Goal: Task Accomplishment & Management: Use online tool/utility

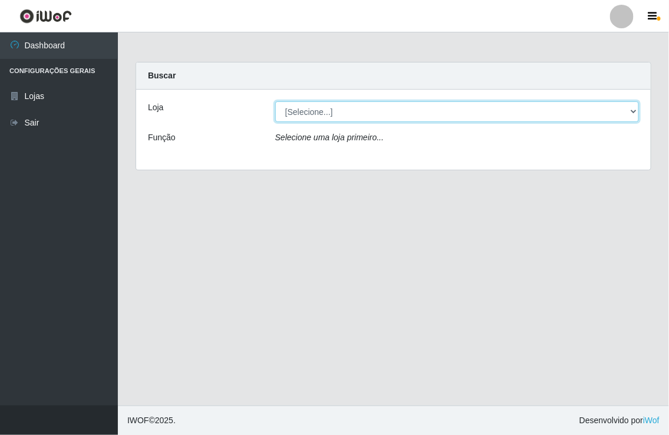
click at [395, 112] on select "[Selecione...] Nordestão - [GEOGRAPHIC_DATA]" at bounding box center [457, 111] width 364 height 21
select select "454"
click at [275, 101] on select "[Selecione...] Nordestão - [GEOGRAPHIC_DATA]" at bounding box center [457, 111] width 364 height 21
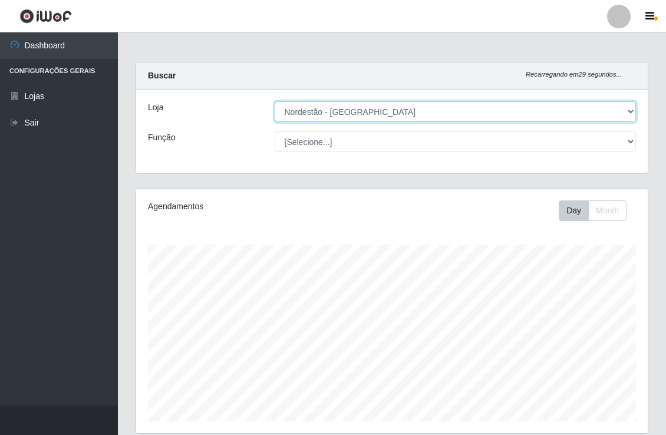
scroll to position [244, 511]
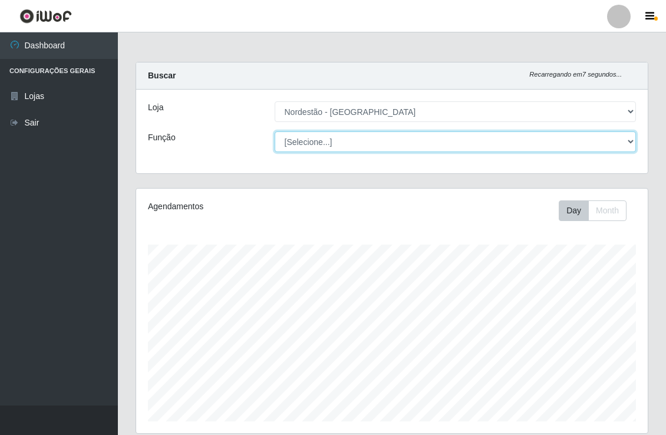
click at [360, 147] on select "[Selecione...] Balconista de Padaria Balconista de Padaria + Balconista de Pada…" at bounding box center [456, 141] width 362 height 21
select select "1"
click at [275, 131] on select "[Selecione...] Balconista de Padaria Balconista de Padaria + Balconista de Pada…" at bounding box center [456, 141] width 362 height 21
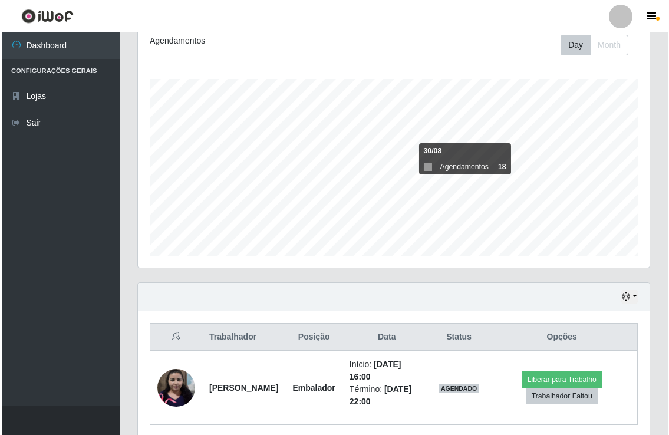
scroll to position [196, 0]
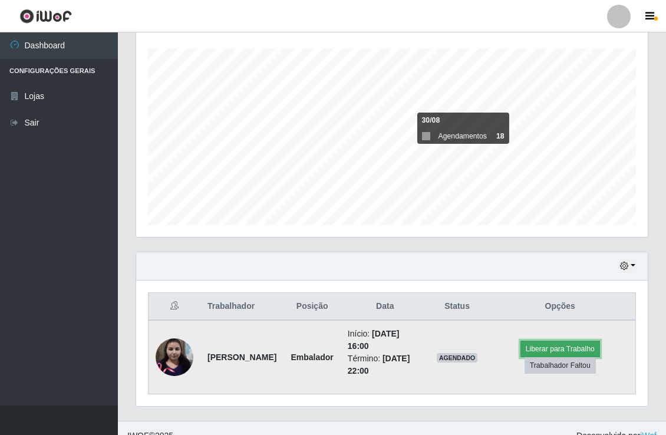
click at [551, 344] on button "Liberar para Trabalho" at bounding box center [560, 349] width 80 height 17
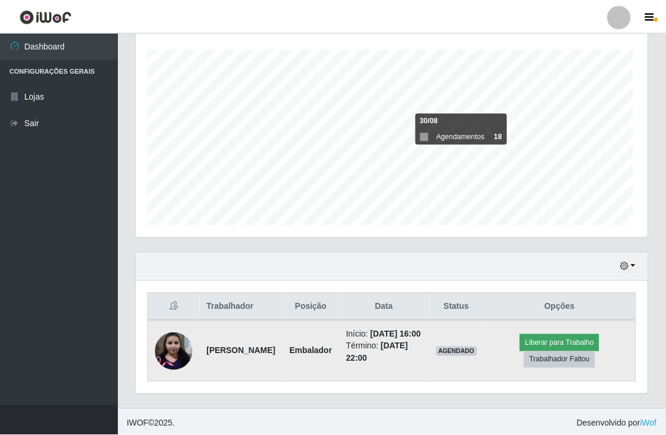
scroll to position [244, 504]
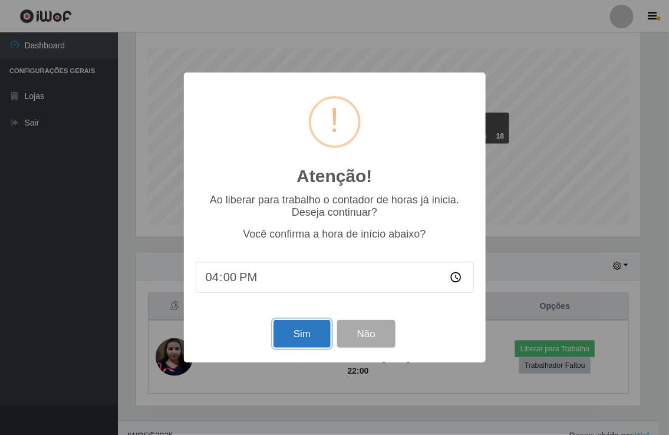
click at [309, 327] on button "Sim" at bounding box center [301, 334] width 57 height 28
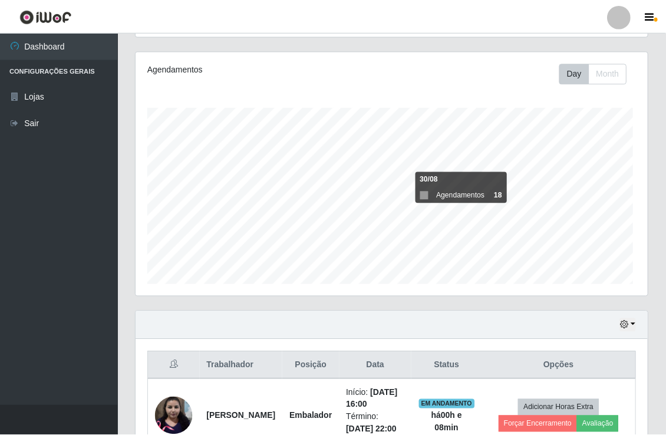
scroll to position [244, 511]
